Goal: Communication & Community: Answer question/provide support

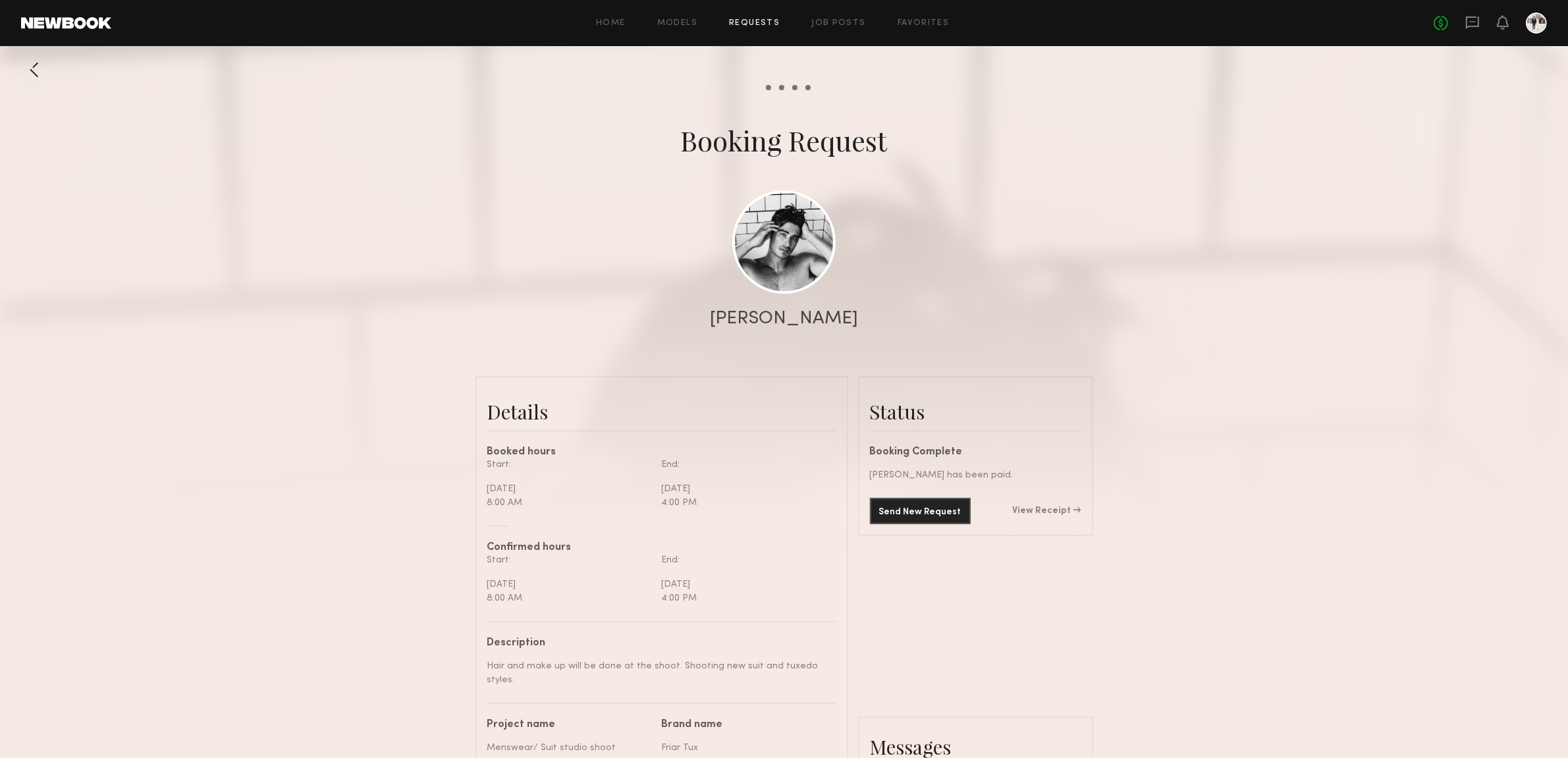
scroll to position [1366, 0]
click at [1501, 21] on icon at bounding box center [1502, 22] width 10 height 9
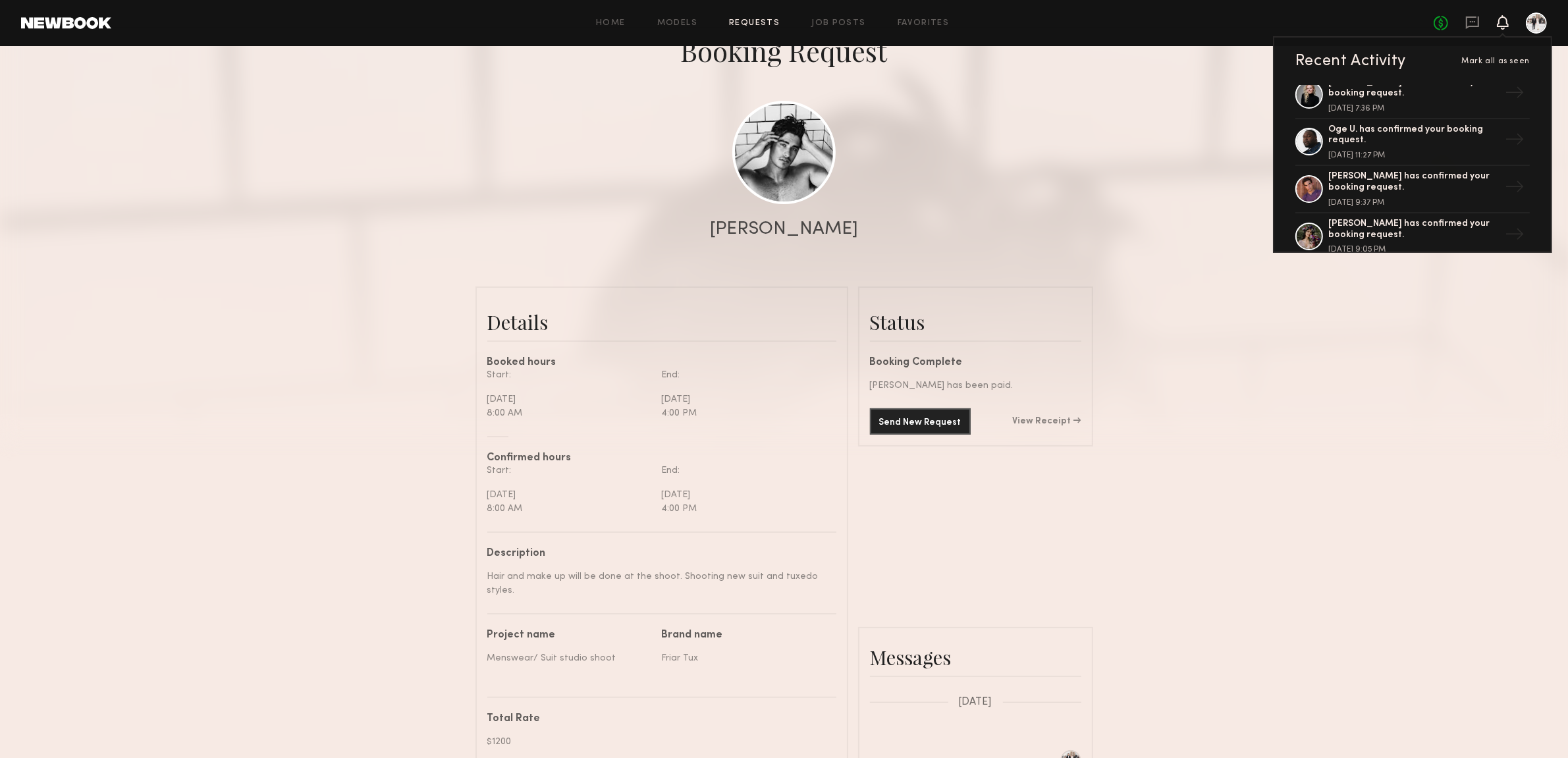
scroll to position [1281, 0]
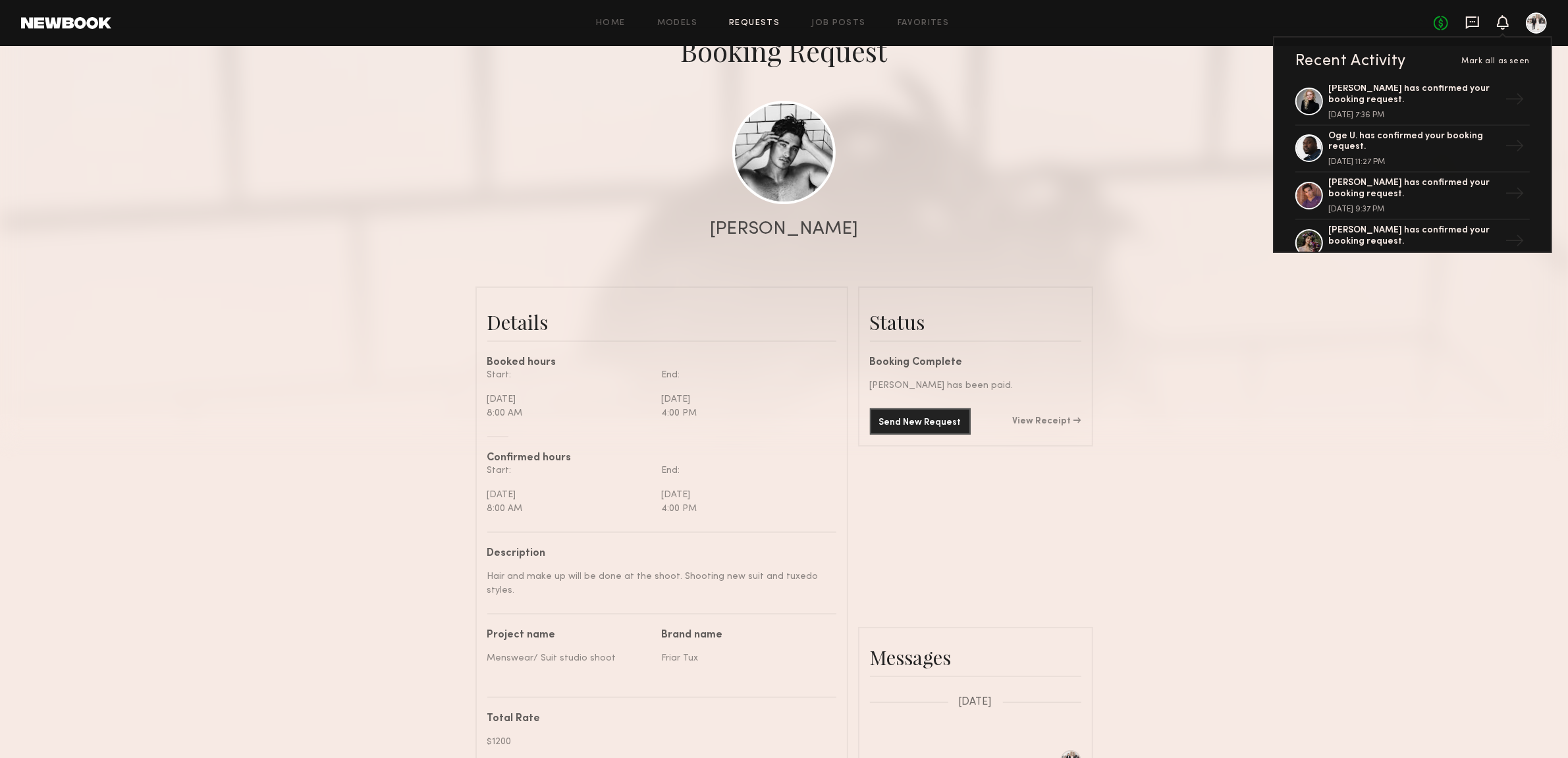
click at [1471, 28] on icon at bounding box center [1473, 22] width 14 height 14
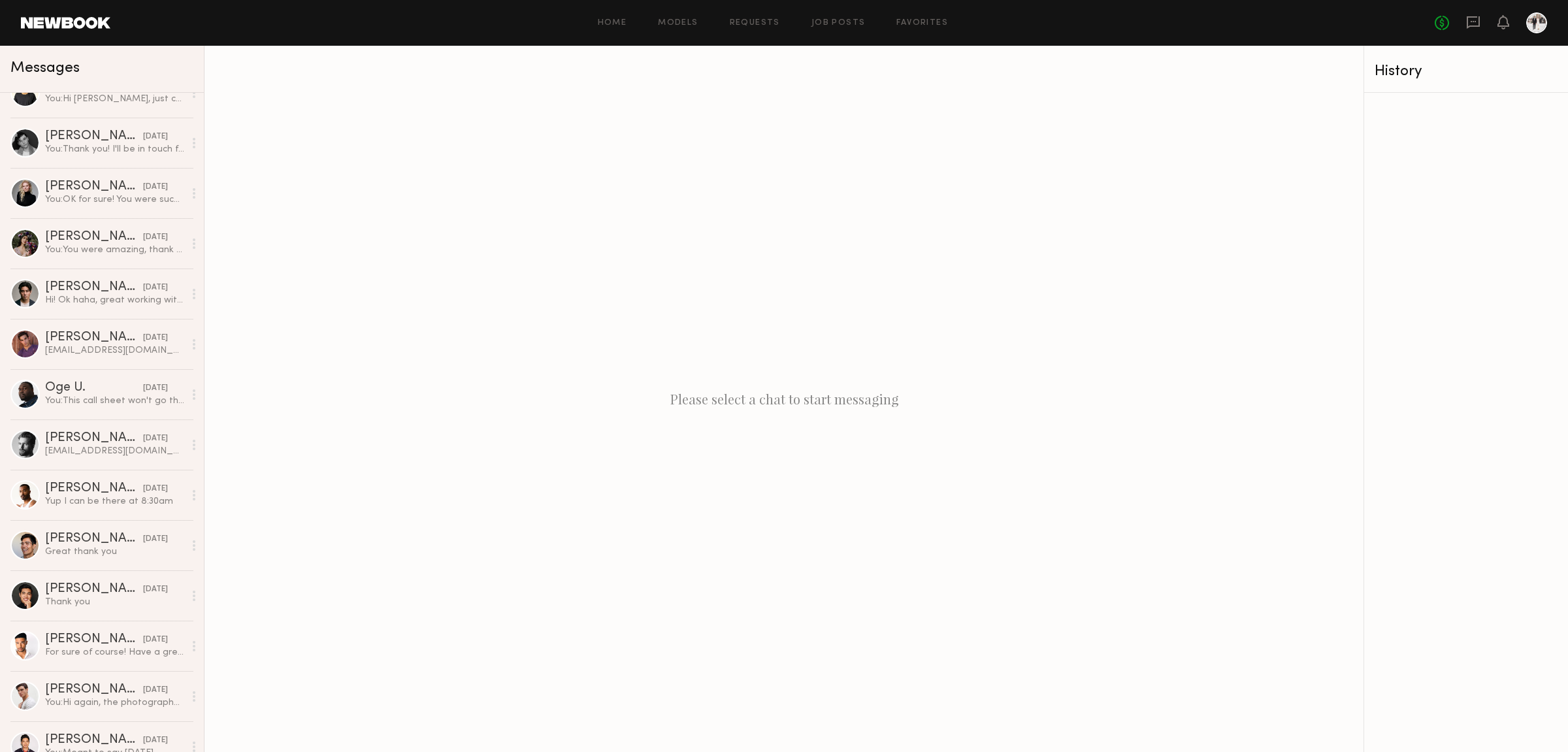
scroll to position [533, 0]
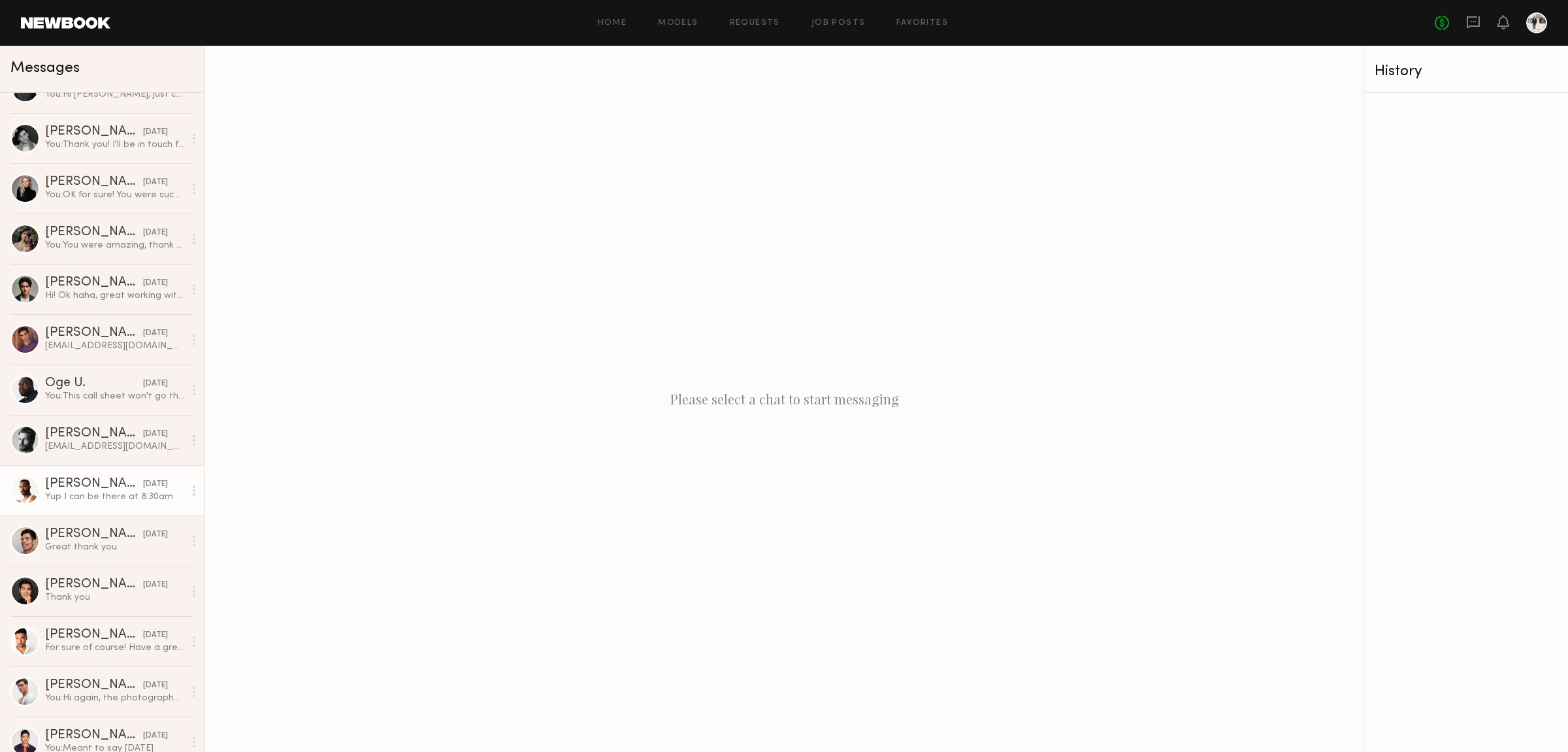
click at [82, 504] on link "[PERSON_NAME] [DATE] Yup I can be there at 8:30am" at bounding box center [102, 490] width 204 height 50
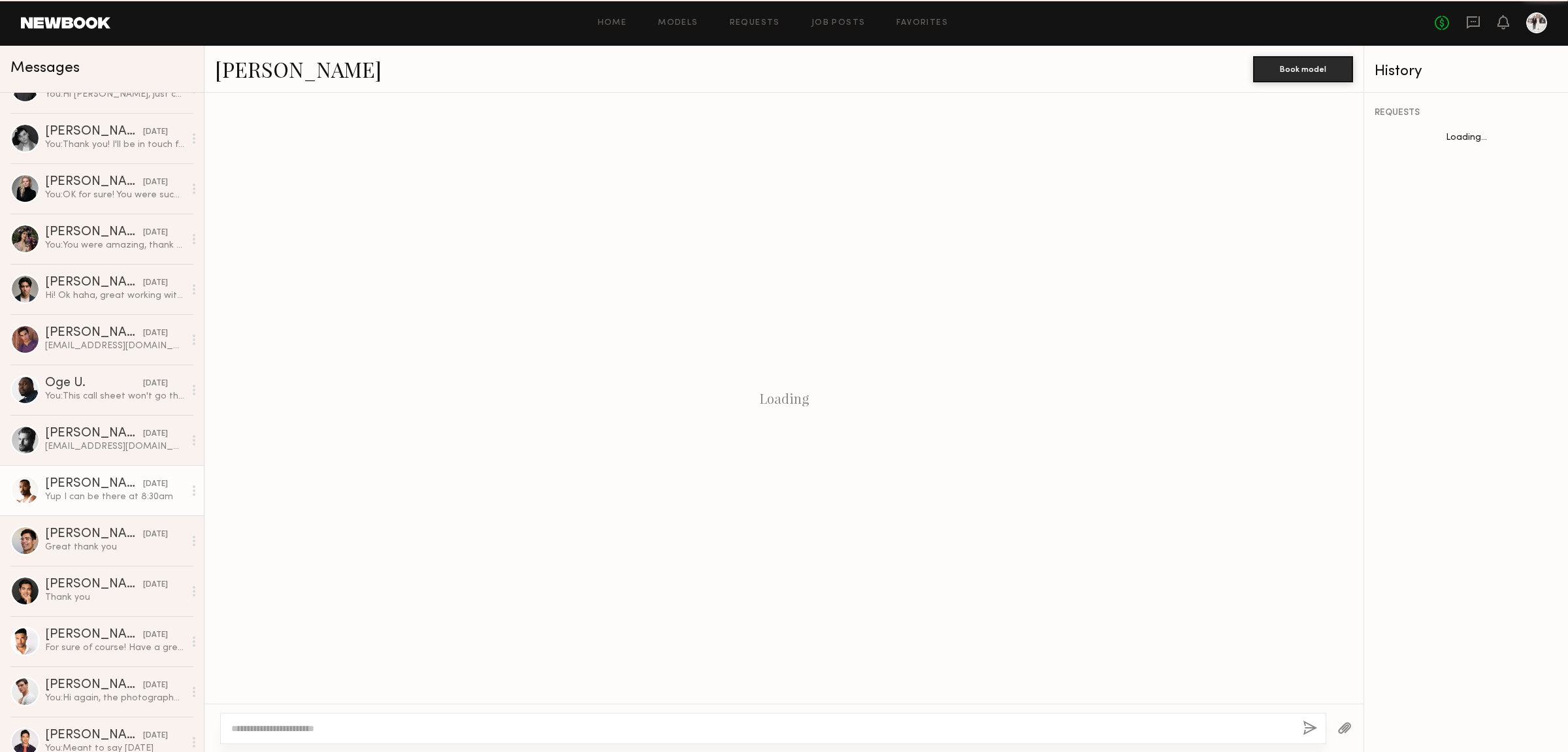
scroll to position [505, 0]
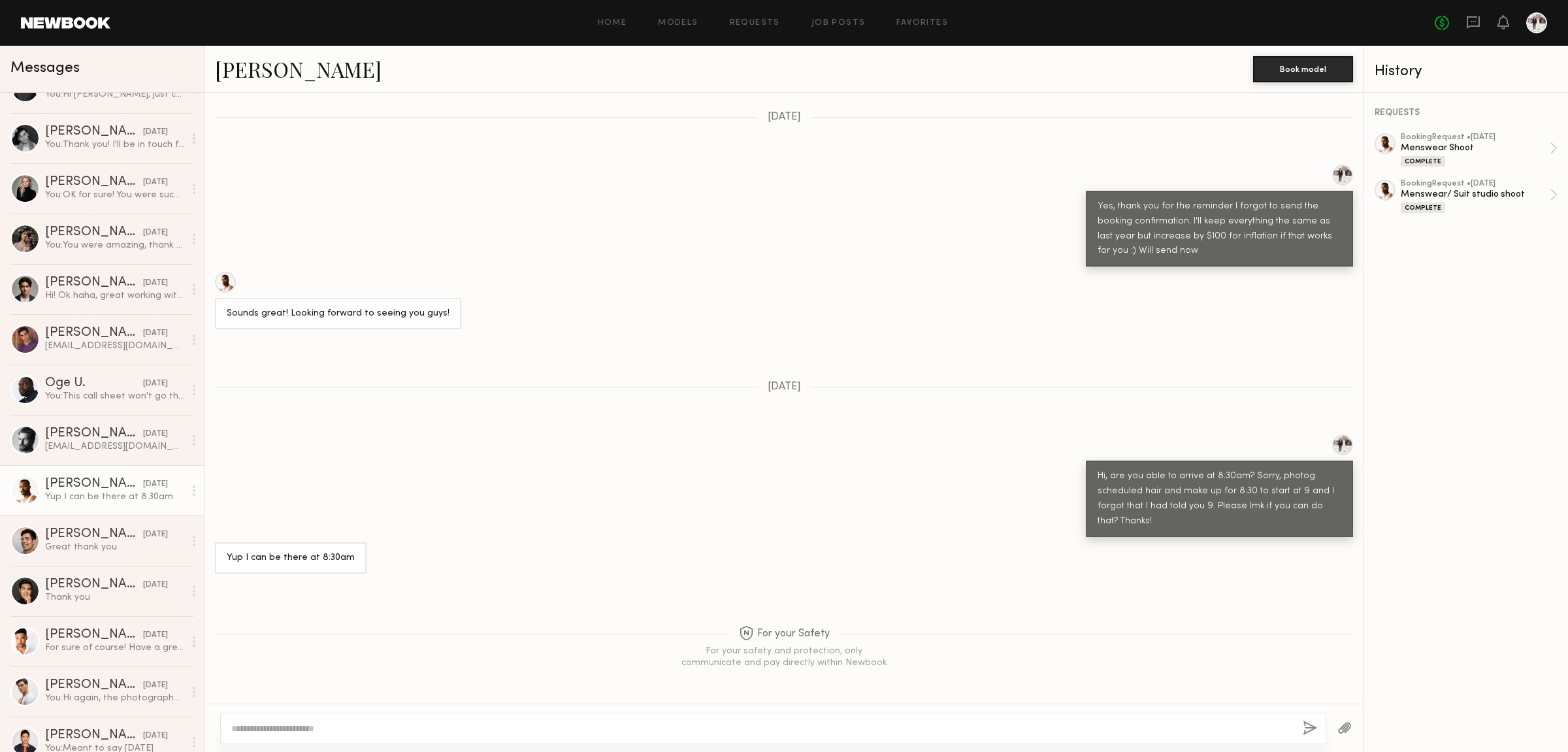
click at [354, 732] on textarea at bounding box center [761, 729] width 1061 height 13
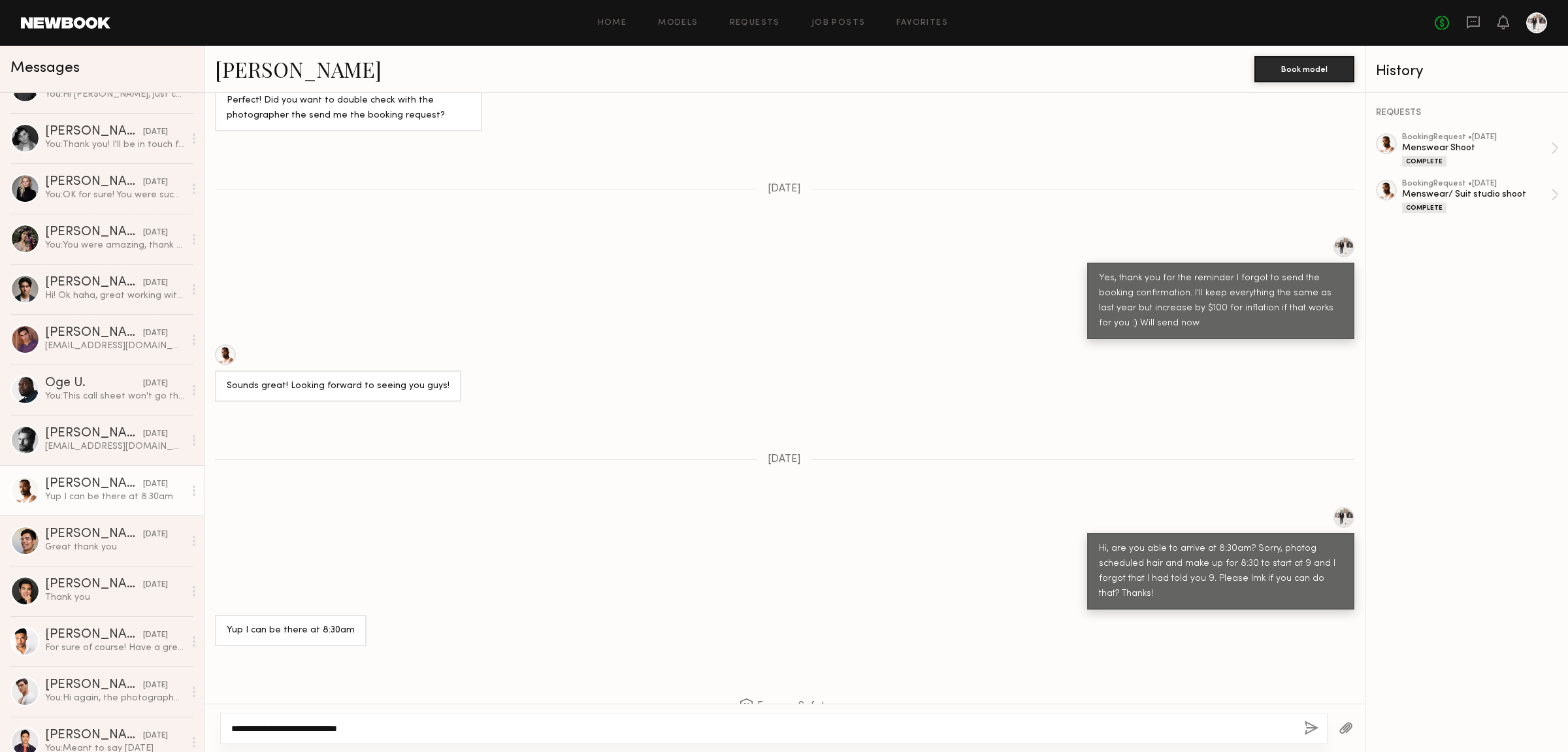
scroll to position [3003, 0]
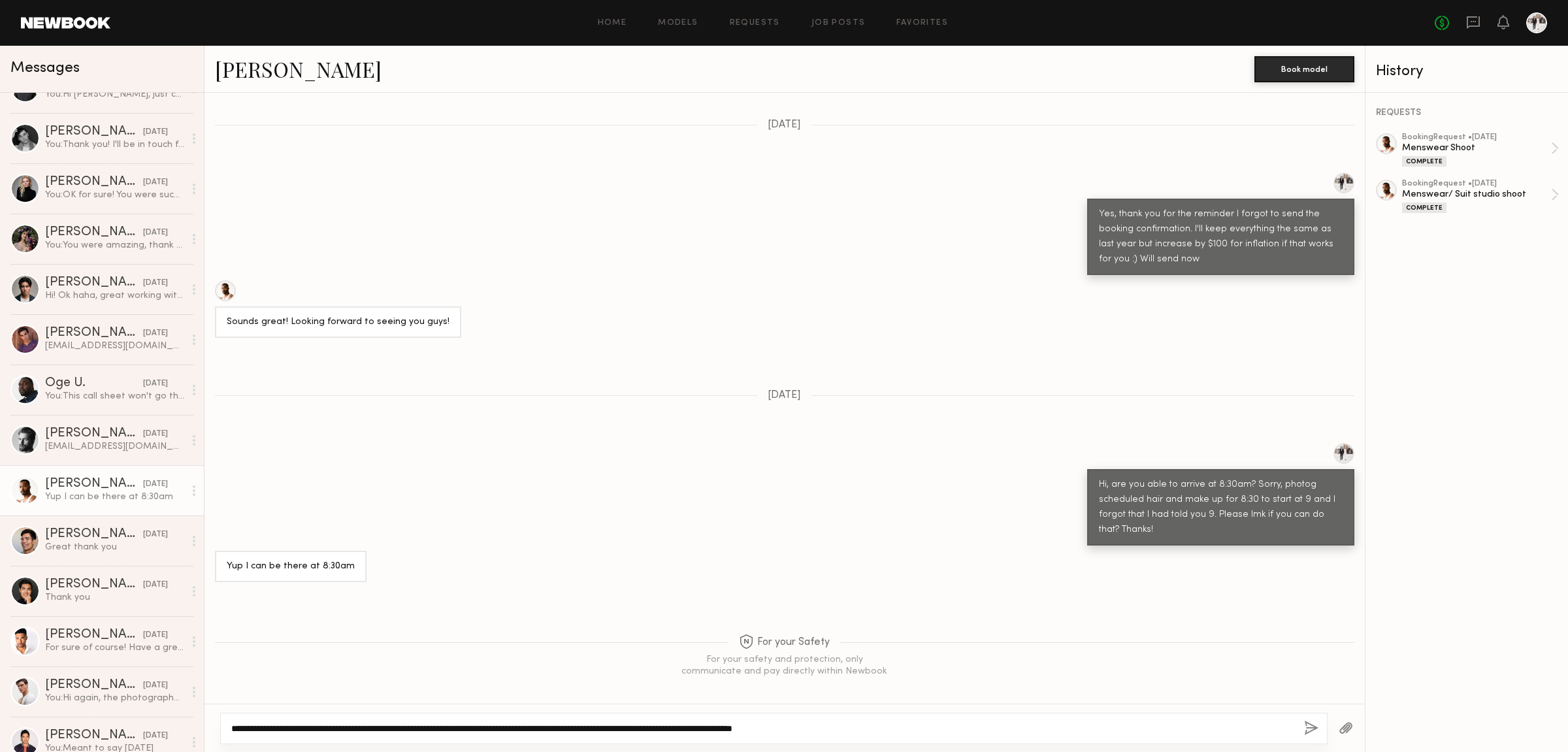
type textarea "**********"
click at [1309, 726] on button "button" at bounding box center [1310, 729] width 14 height 17
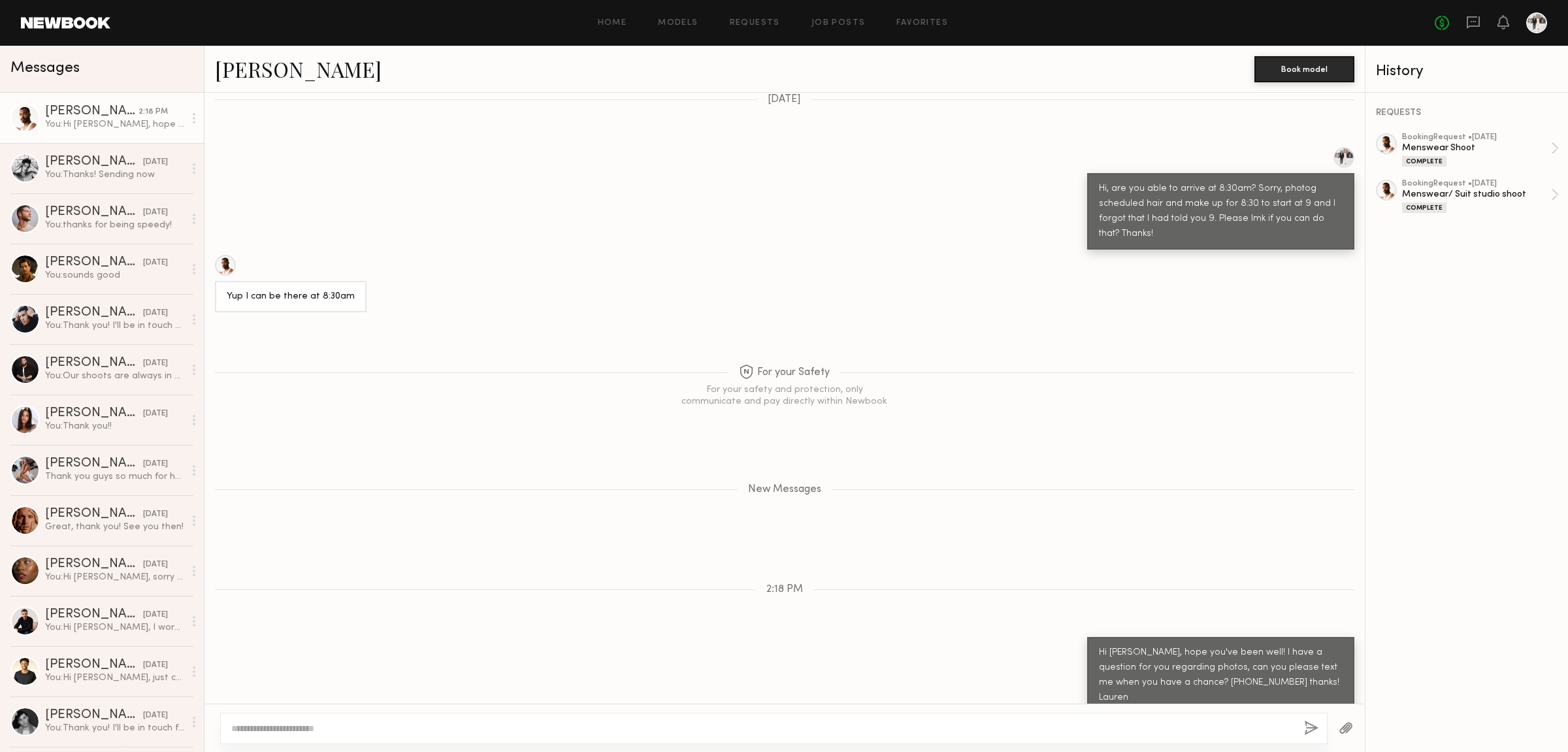
scroll to position [3380, 0]
